Goal: Navigation & Orientation: Find specific page/section

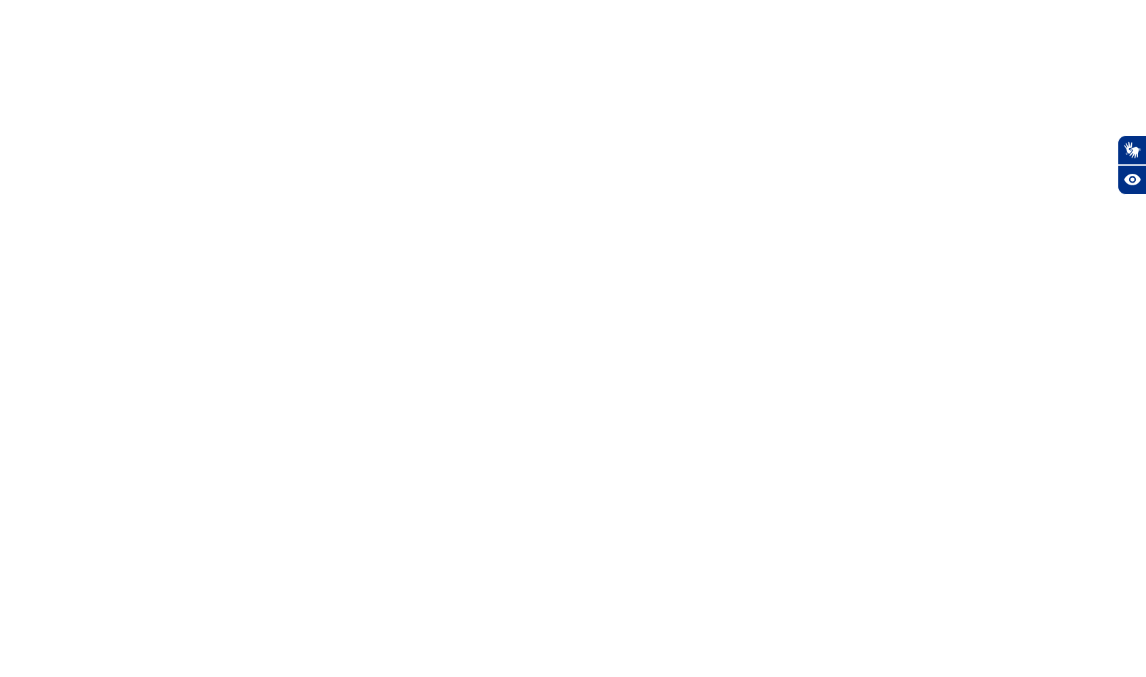
select select "en"
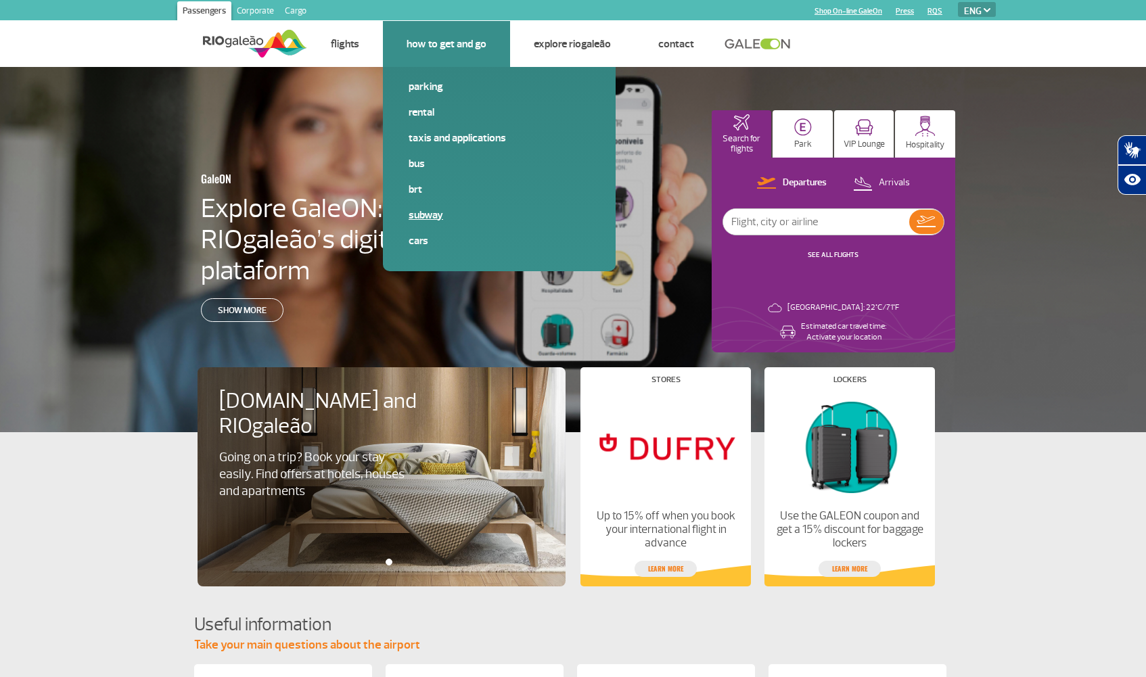
click at [424, 216] on link "Subway" at bounding box center [498, 215] width 181 height 15
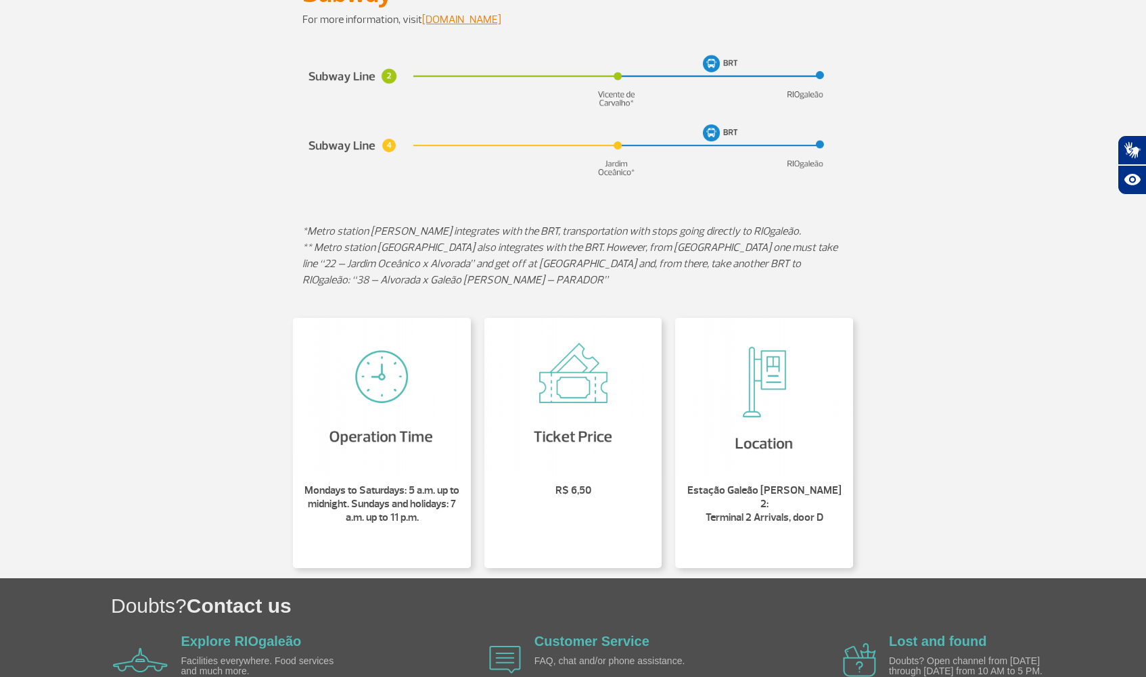
scroll to position [136, 0]
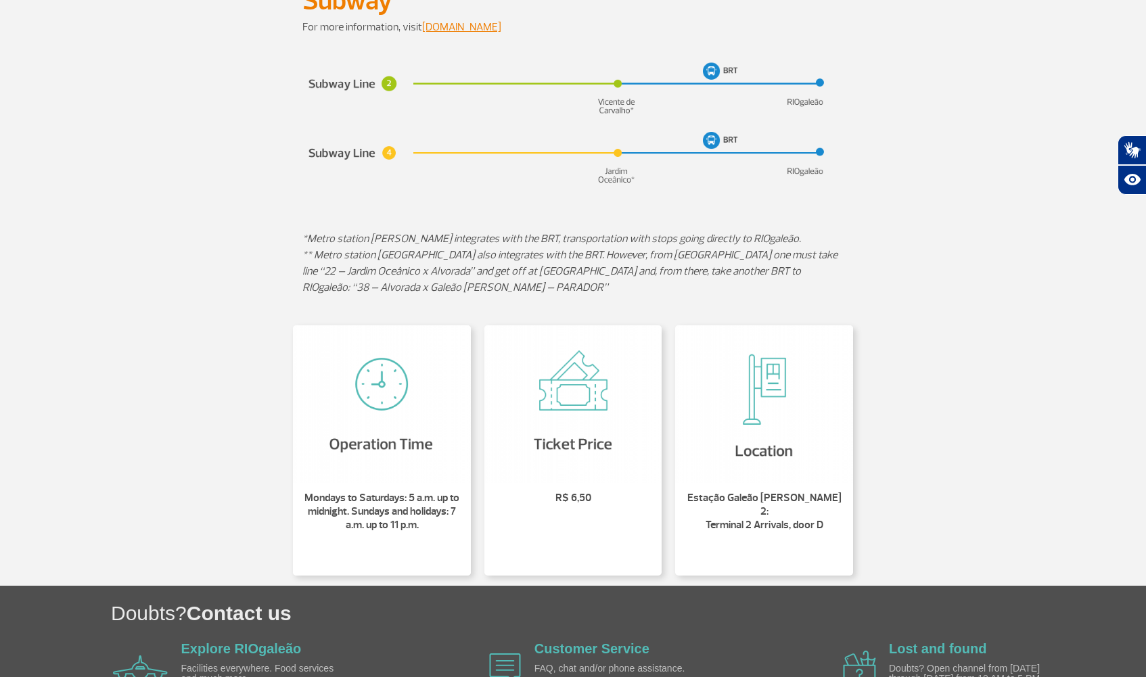
click at [599, 101] on img at bounding box center [572, 124] width 541 height 131
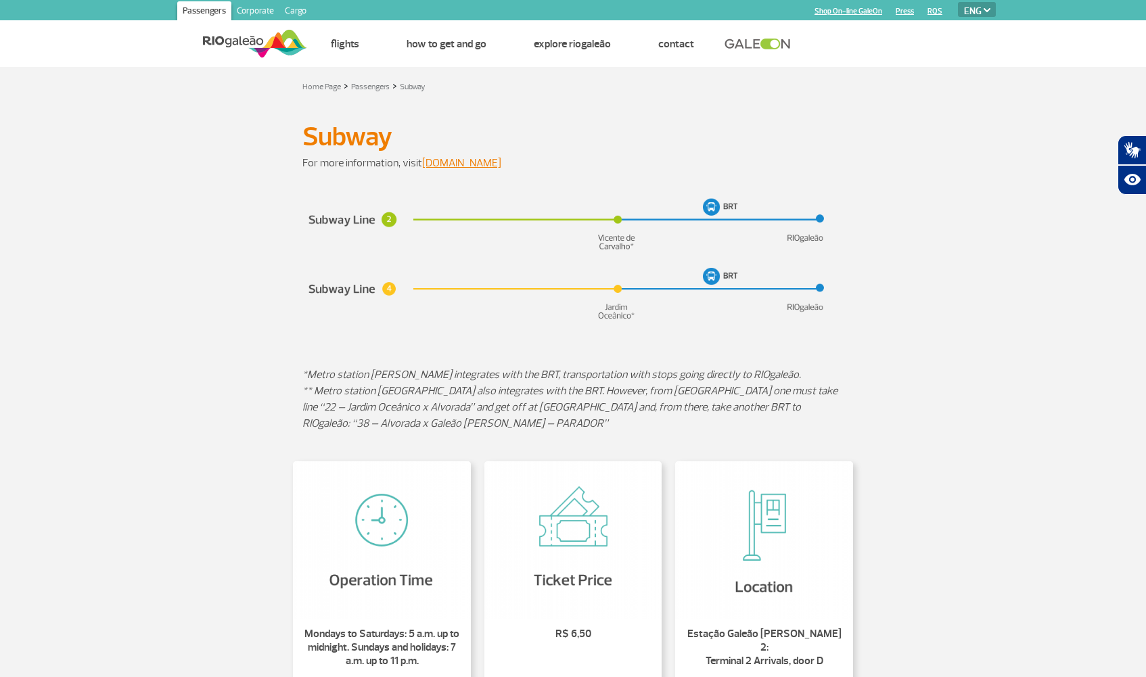
scroll to position [0, 0]
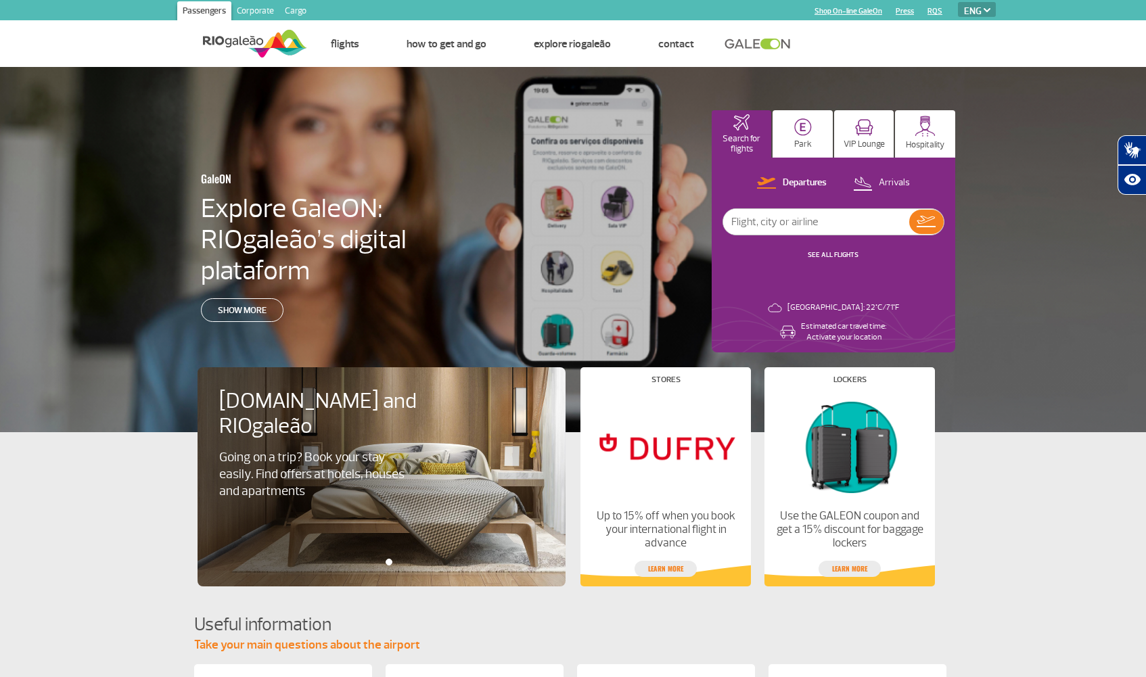
click at [713, 250] on div "Departures Arrivals SEE ALL FLIGHTS [GEOGRAPHIC_DATA]: 22°C/71°F Estimated car …" at bounding box center [832, 255] width 243 height 195
